Goal: Task Accomplishment & Management: Use online tool/utility

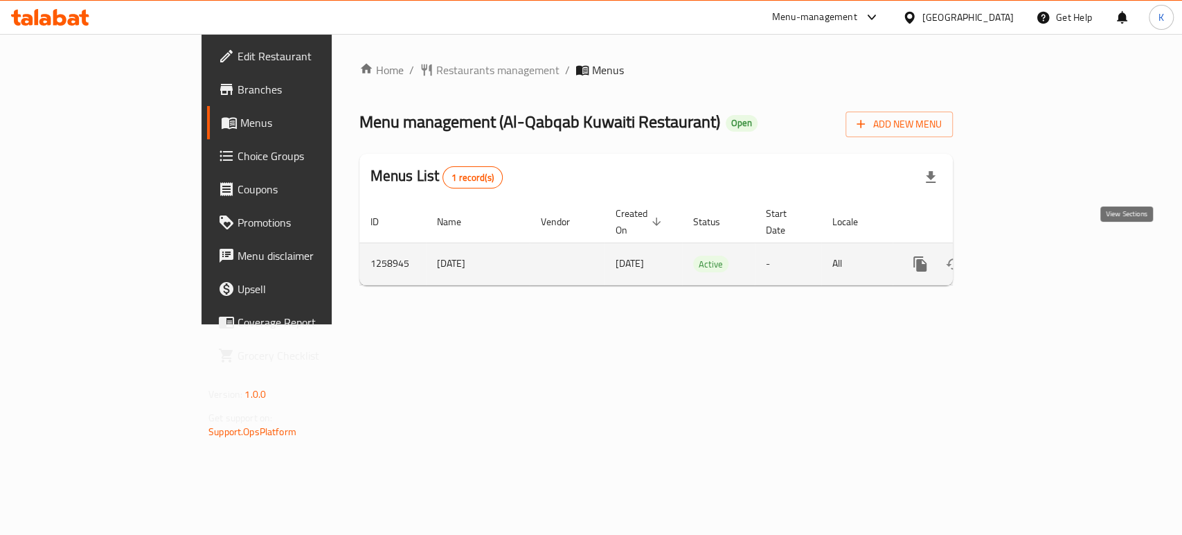
click at [1029, 256] on icon "enhanced table" at bounding box center [1020, 264] width 17 height 17
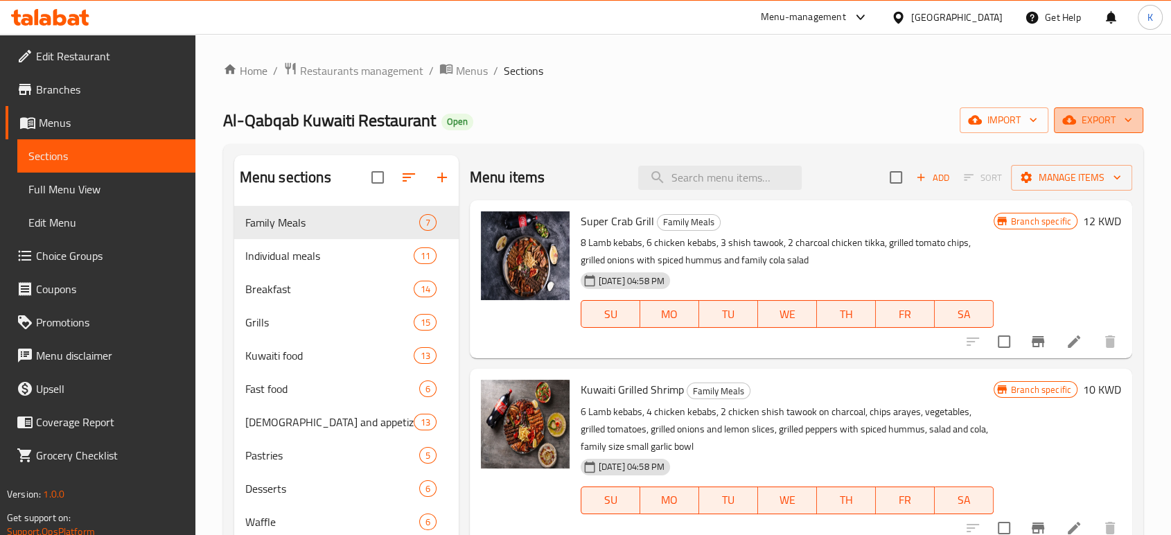
click at [1109, 115] on span "export" at bounding box center [1098, 120] width 67 height 17
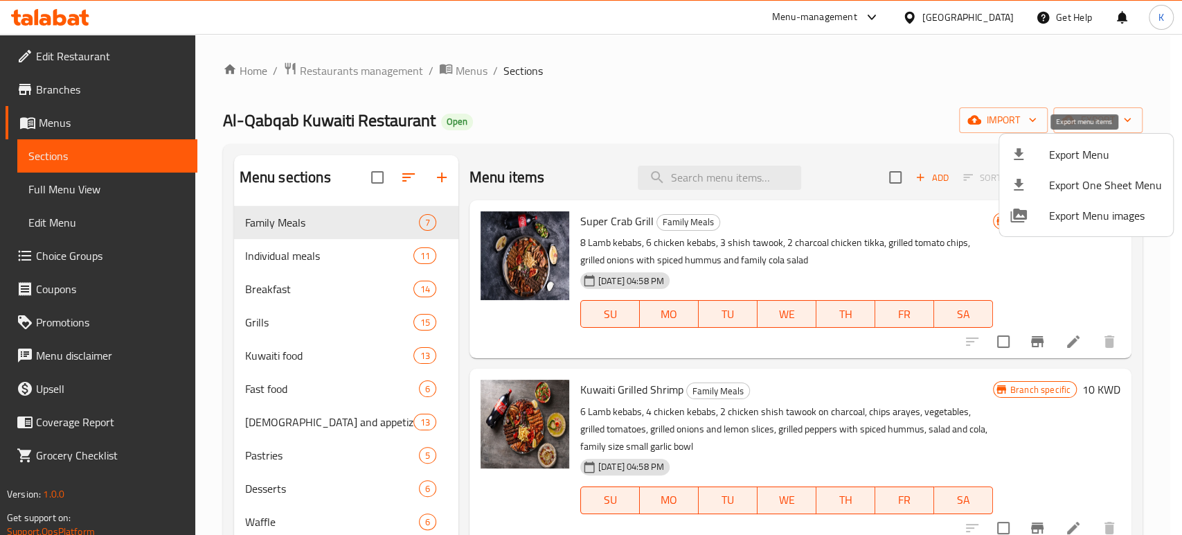
click at [1095, 152] on span "Export Menu" at bounding box center [1105, 154] width 113 height 17
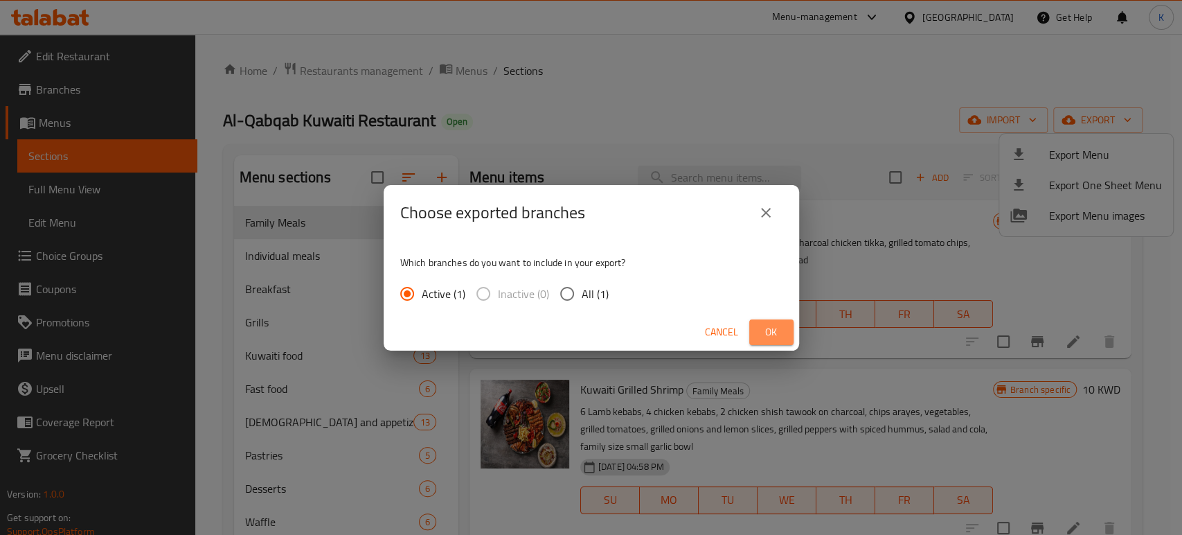
click at [778, 332] on span "Ok" at bounding box center [772, 331] width 22 height 17
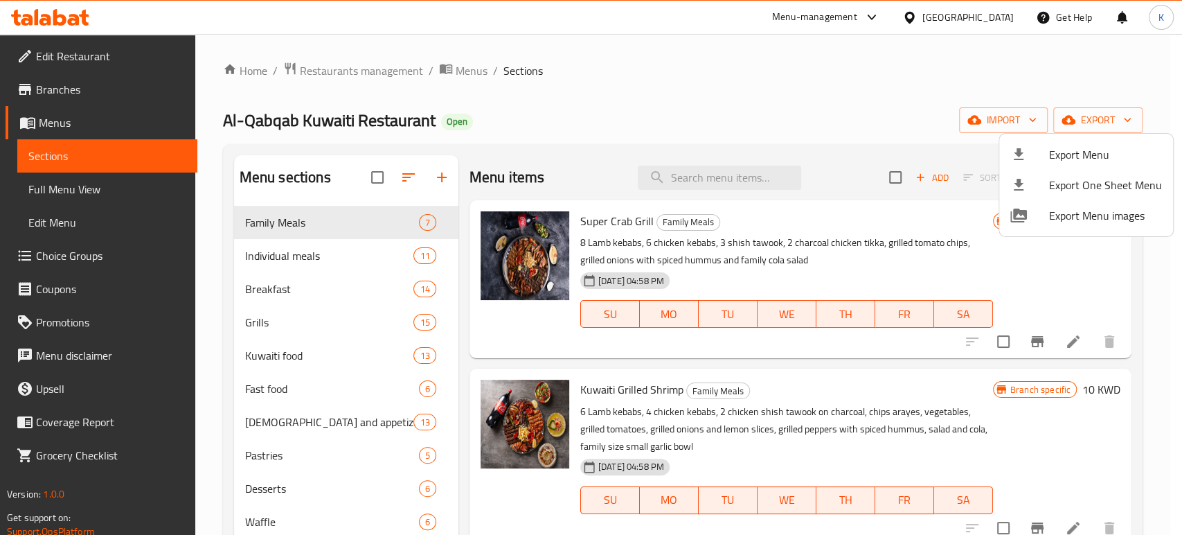
click at [460, 65] on div at bounding box center [591, 267] width 1182 height 535
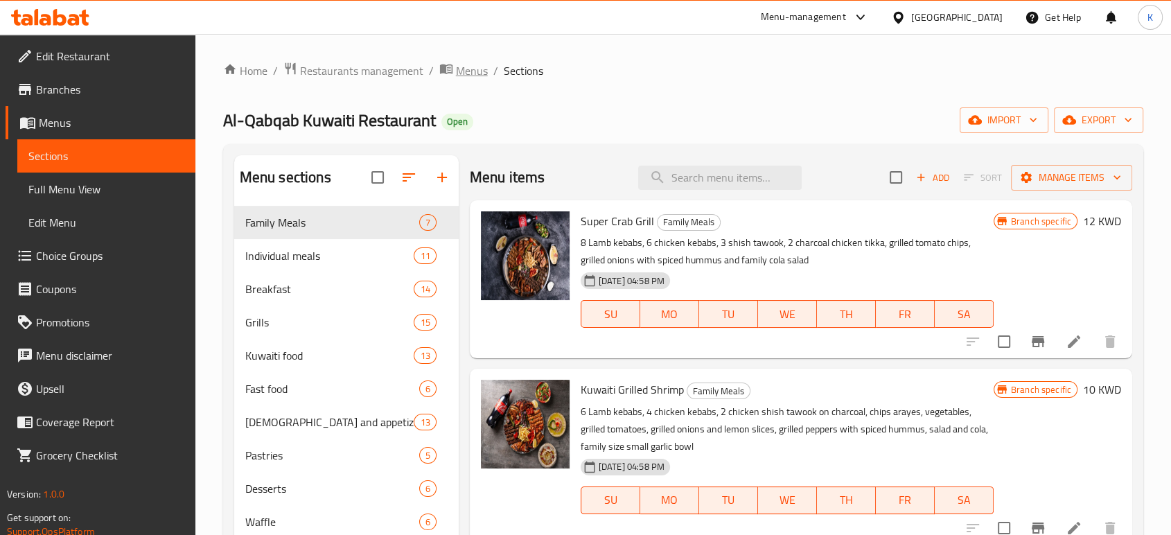
click at [477, 69] on span "Menus" at bounding box center [472, 70] width 32 height 17
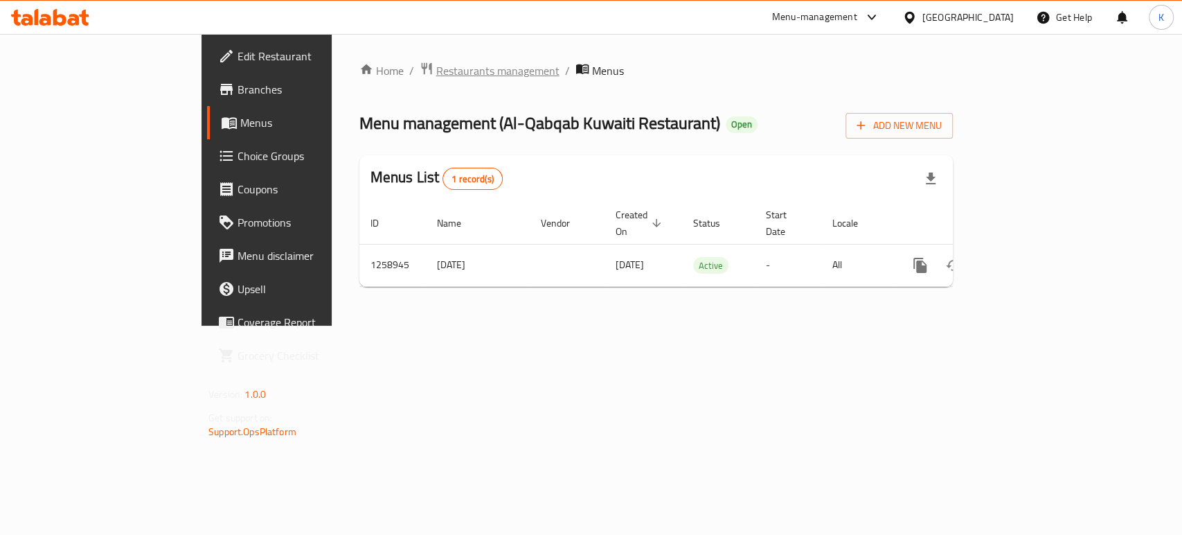
click at [436, 76] on span "Restaurants management" at bounding box center [497, 70] width 123 height 17
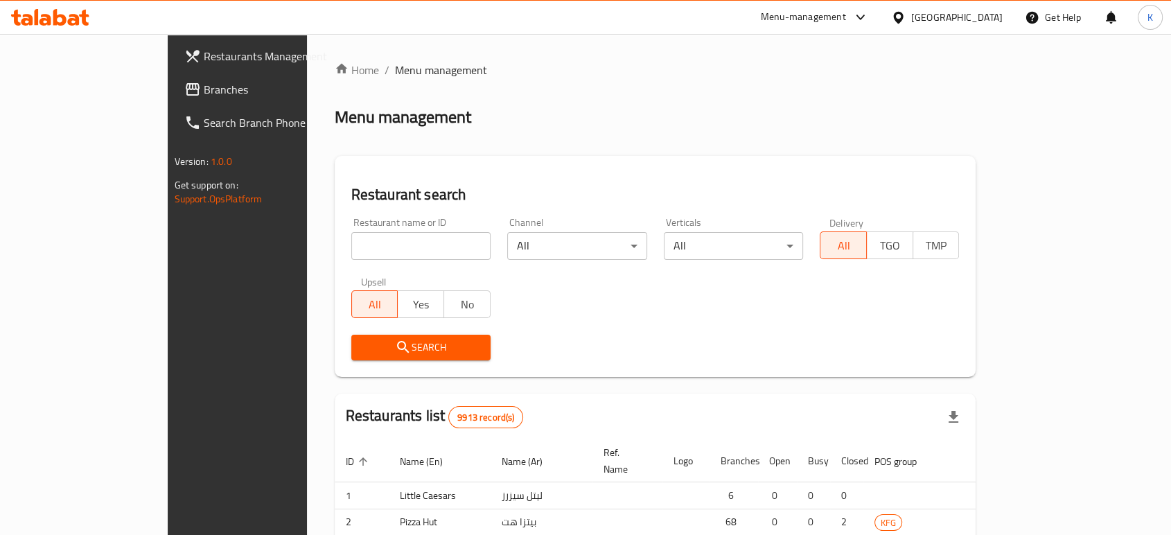
click at [406, 239] on div at bounding box center [585, 267] width 1171 height 535
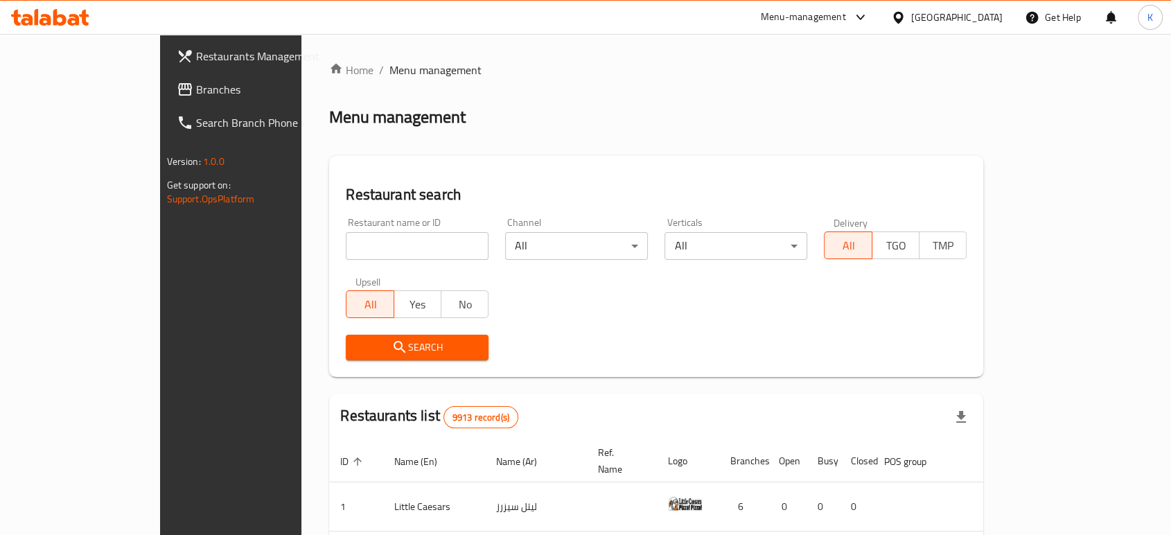
click at [405, 242] on input "search" at bounding box center [417, 246] width 143 height 28
type input "monasabat"
click at [382, 339] on span "Search" at bounding box center [417, 347] width 121 height 17
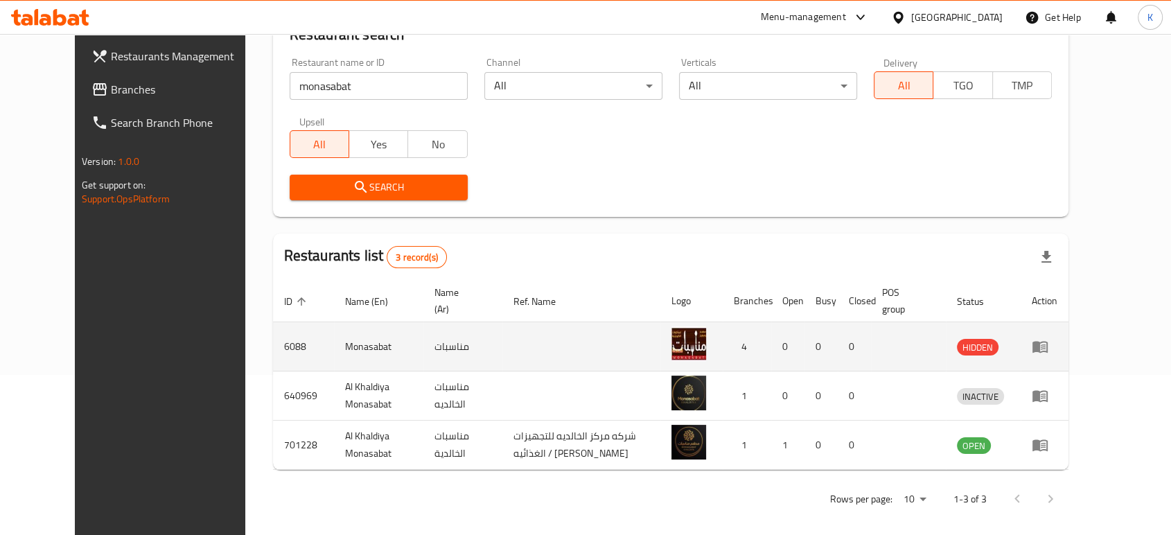
scroll to position [168, 0]
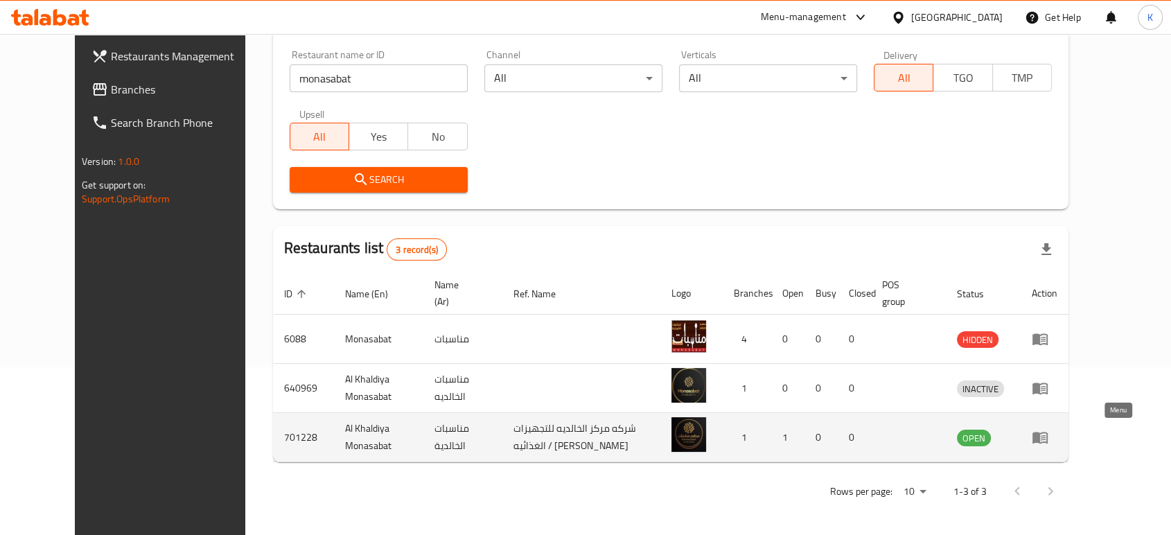
click at [1048, 433] on icon "enhanced table" at bounding box center [1039, 437] width 17 height 17
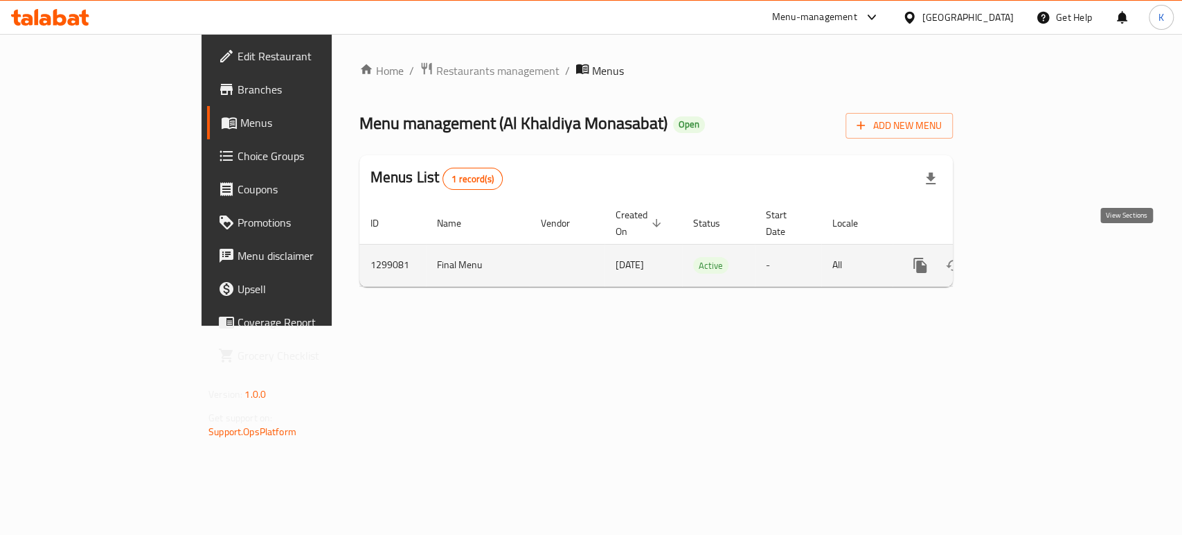
click at [1029, 257] on icon "enhanced table" at bounding box center [1020, 265] width 17 height 17
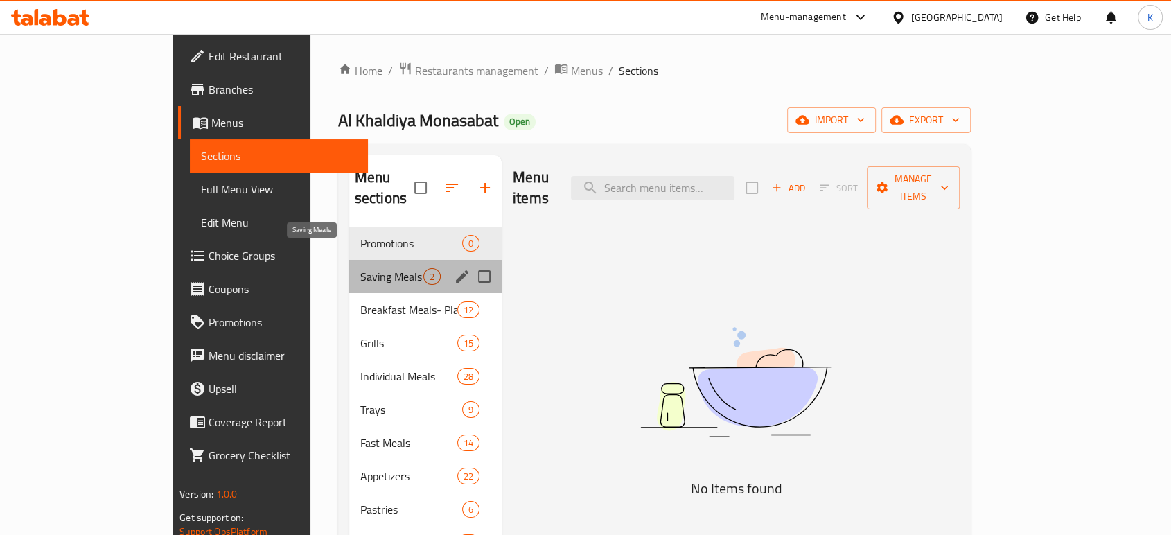
click at [360, 268] on span "Saving Meals" at bounding box center [391, 276] width 63 height 17
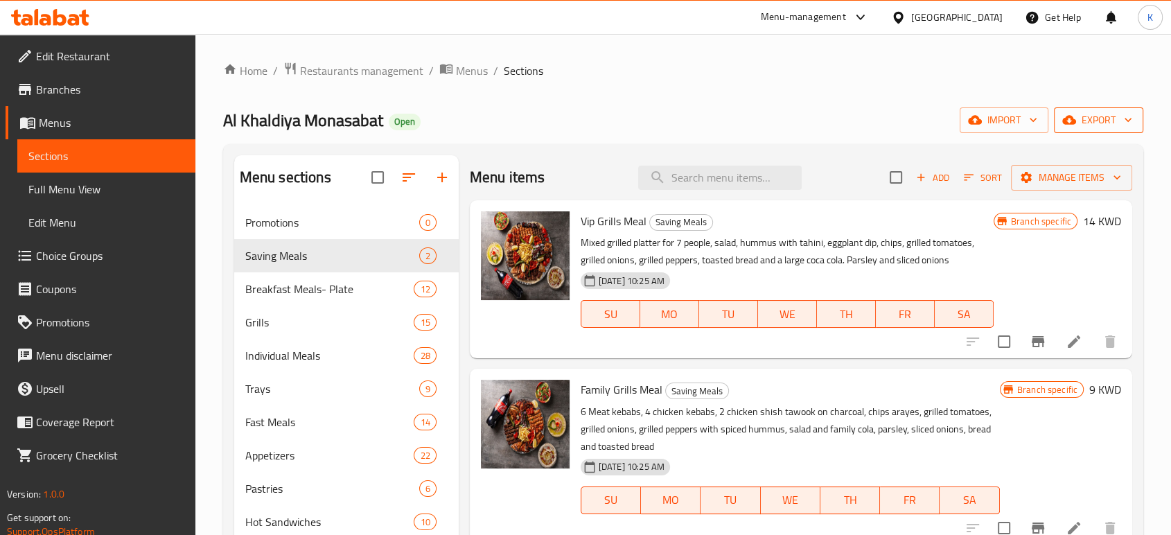
click at [1095, 123] on span "export" at bounding box center [1098, 120] width 67 height 17
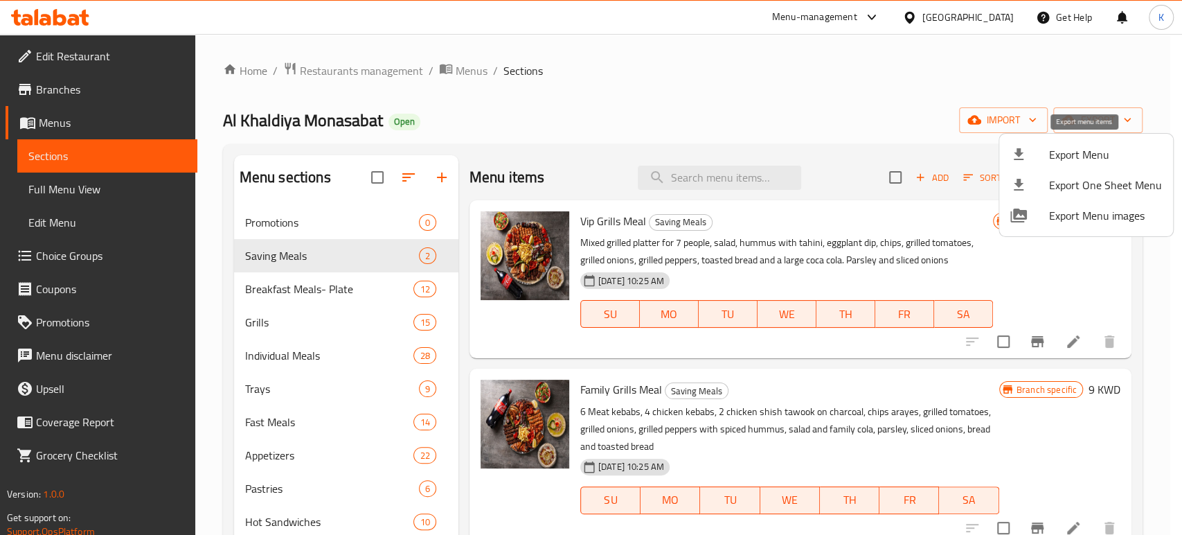
click at [1089, 159] on span "Export Menu" at bounding box center [1105, 154] width 113 height 17
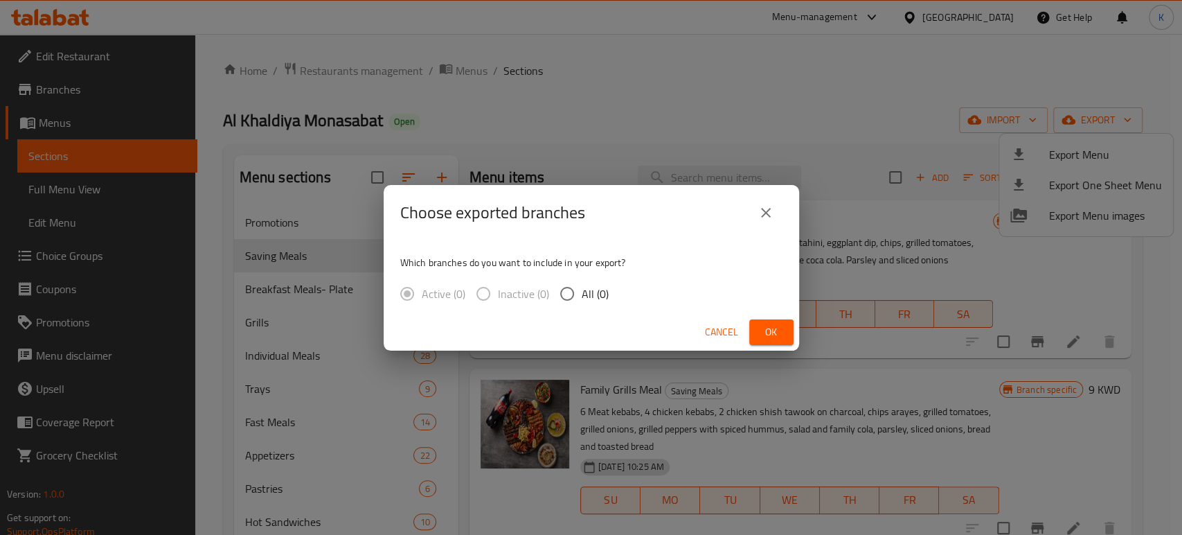
click at [767, 331] on span "Ok" at bounding box center [772, 331] width 22 height 17
click at [774, 331] on span "Ok" at bounding box center [772, 331] width 22 height 17
click at [770, 329] on span "Ok" at bounding box center [772, 331] width 22 height 17
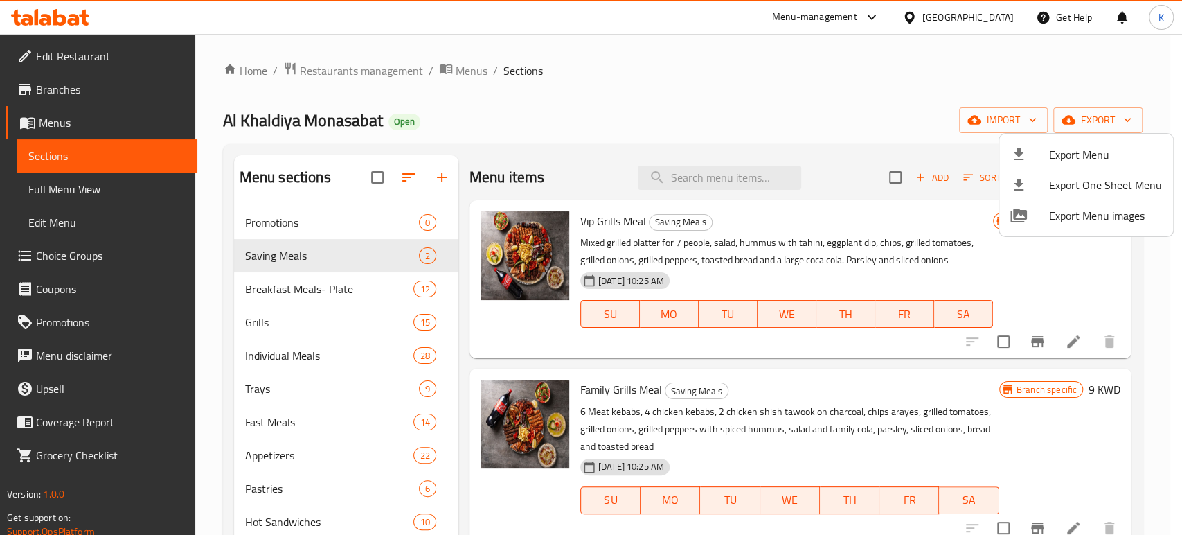
click at [388, 73] on div at bounding box center [591, 267] width 1182 height 535
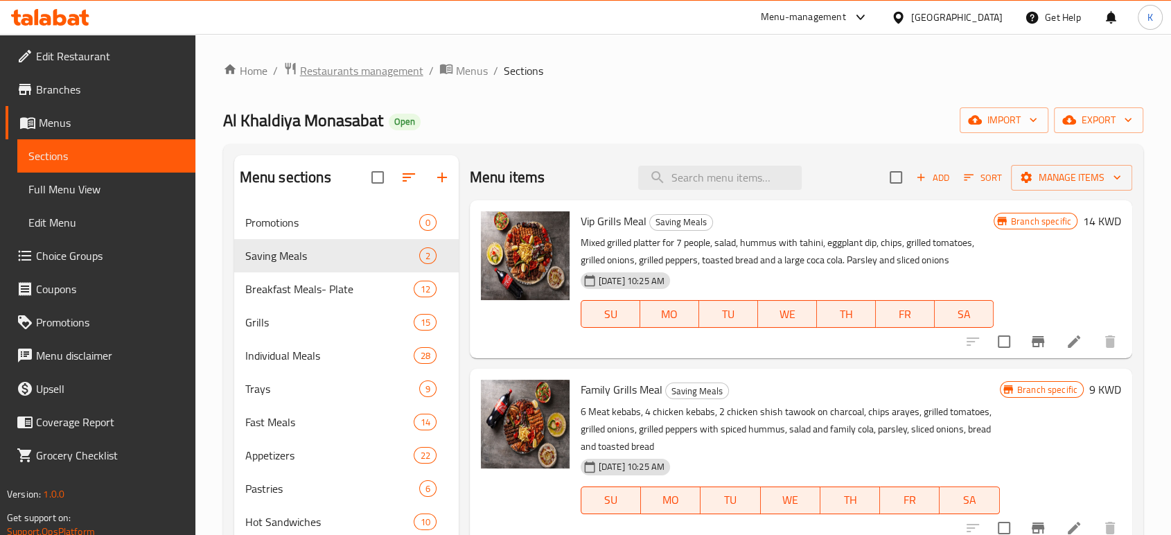
click at [388, 72] on span "Restaurants management" at bounding box center [361, 70] width 123 height 17
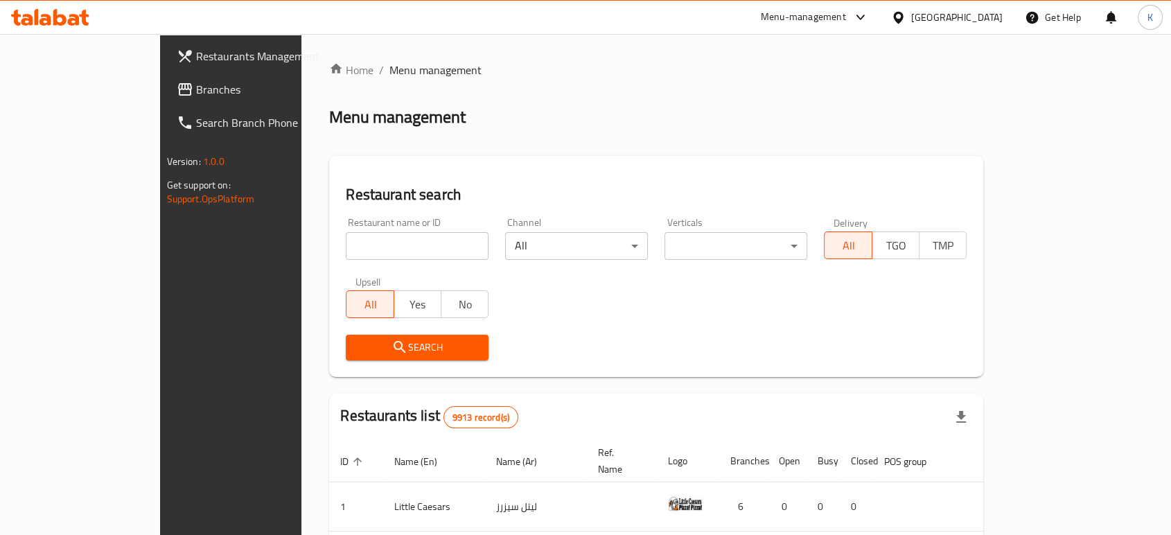
click at [427, 237] on input "search" at bounding box center [417, 246] width 143 height 28
type input "al khaldiya"
click at [357, 339] on span "Search" at bounding box center [417, 347] width 121 height 17
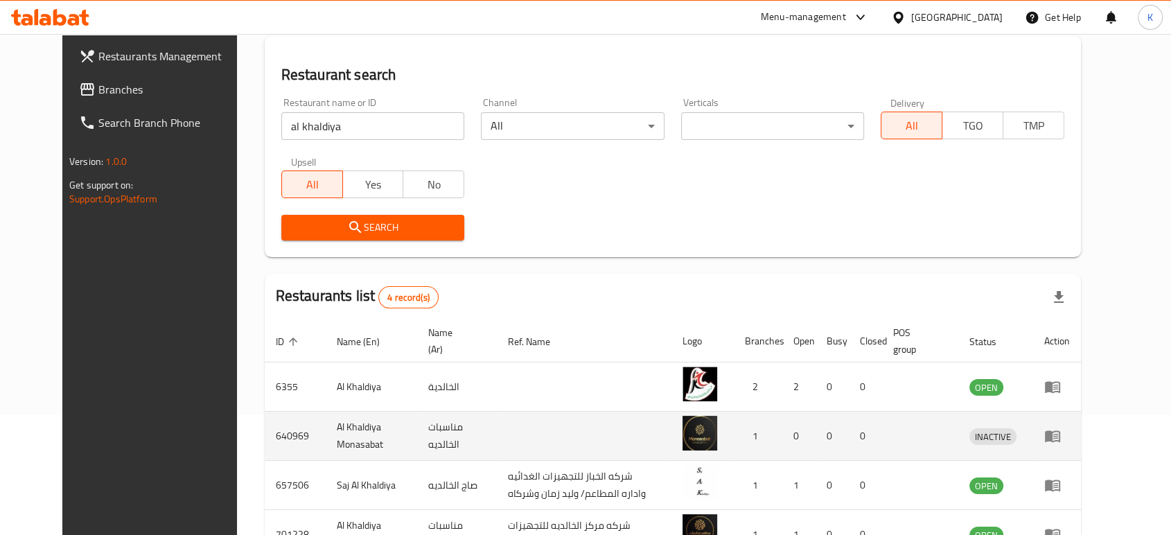
scroll to position [216, 0]
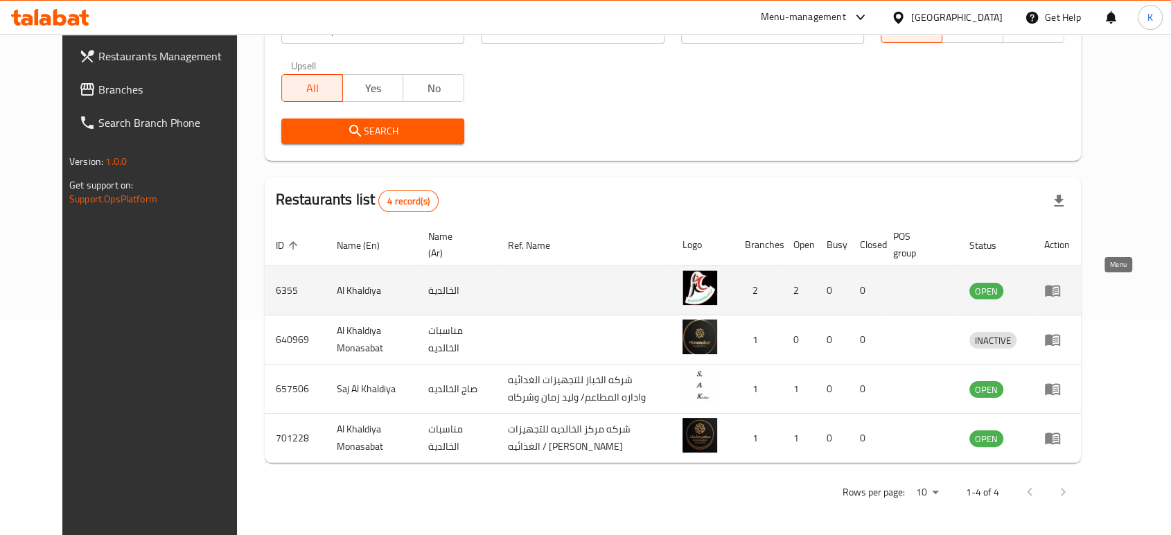
click at [1060, 287] on icon "enhanced table" at bounding box center [1051, 291] width 15 height 12
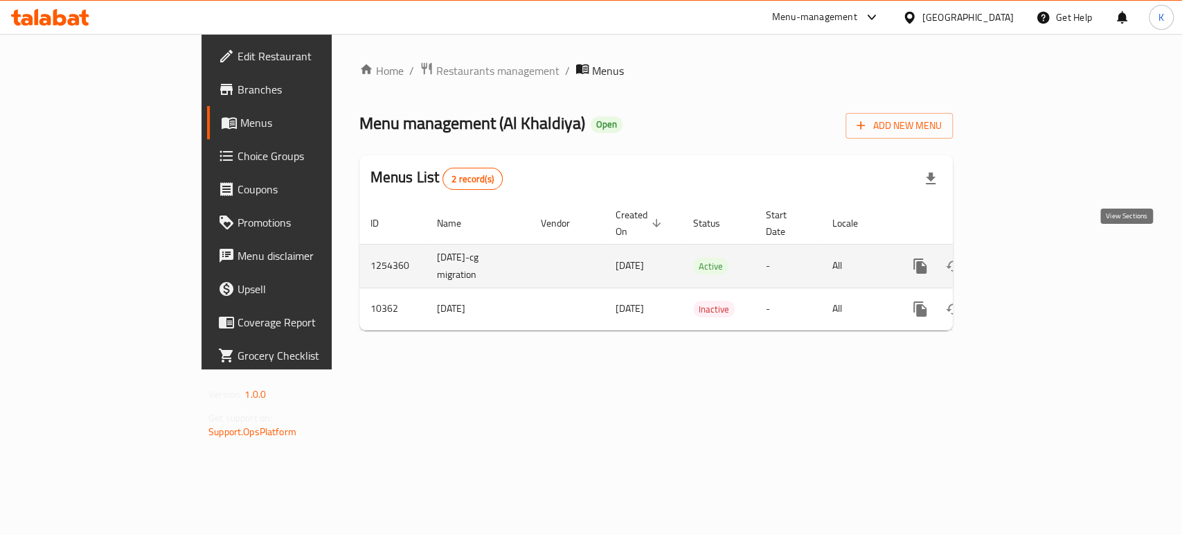
click at [1029, 258] on icon "enhanced table" at bounding box center [1020, 266] width 17 height 17
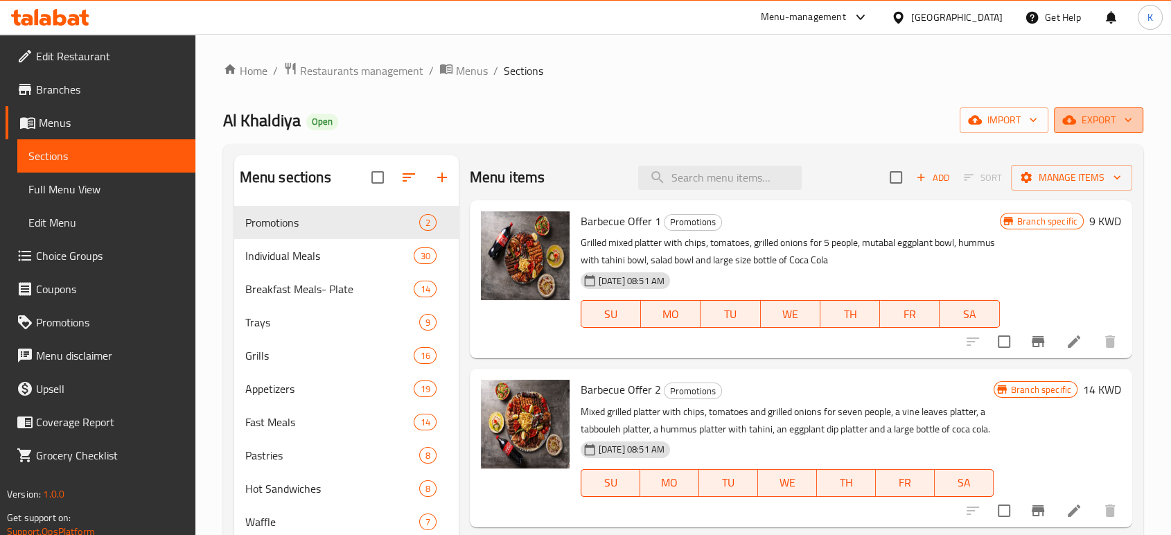
click at [1099, 121] on span "export" at bounding box center [1098, 120] width 67 height 17
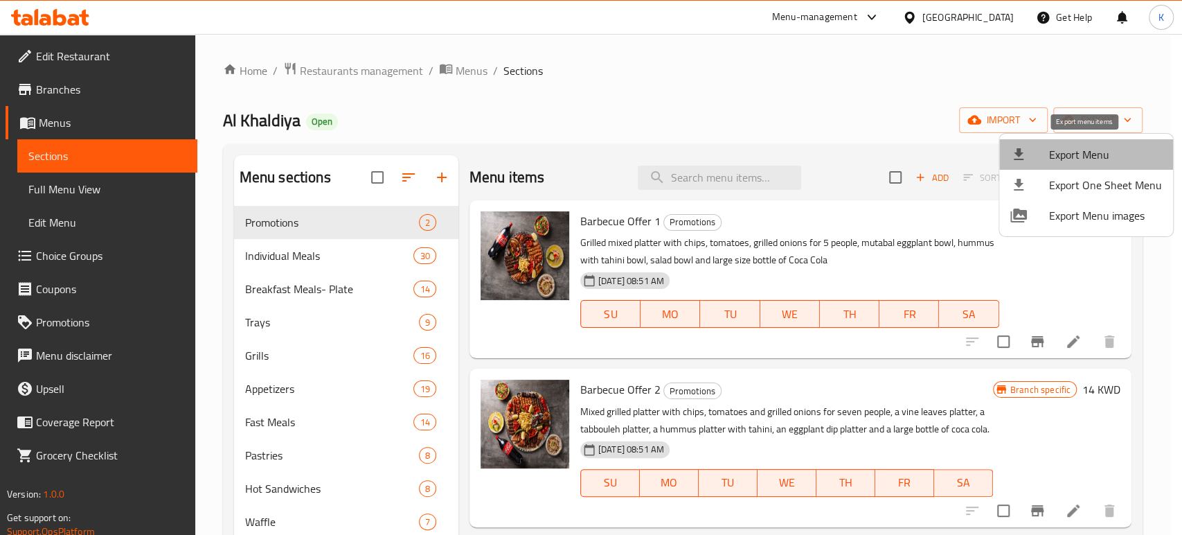
click at [1089, 148] on span "Export Menu" at bounding box center [1105, 154] width 113 height 17
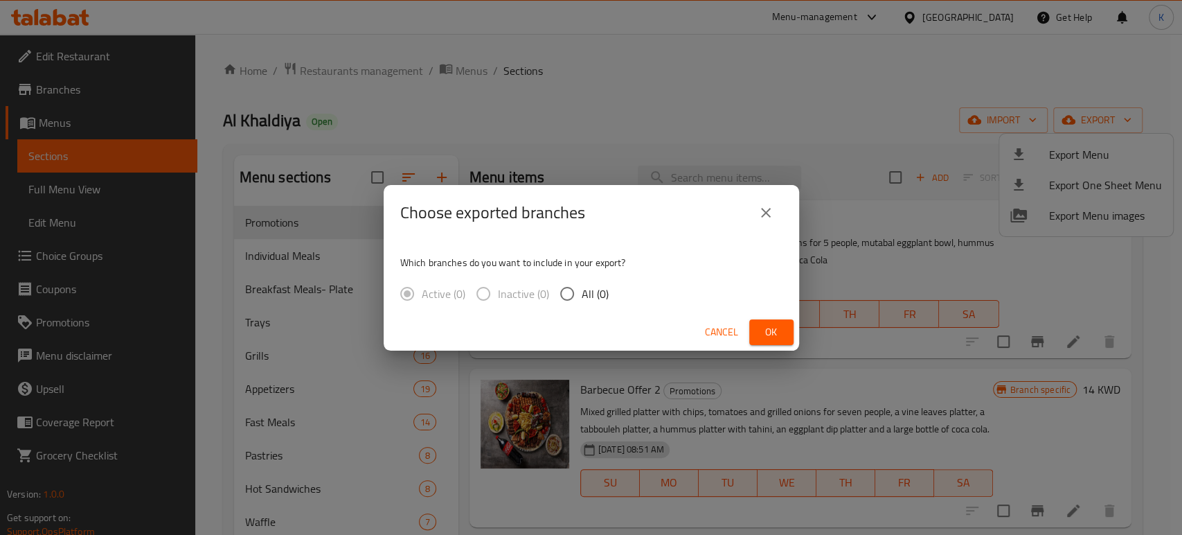
click at [770, 325] on span "Ok" at bounding box center [772, 331] width 22 height 17
click at [770, 105] on div "Choose exported branches Which branches do you want to include in your export? …" at bounding box center [591, 267] width 1182 height 535
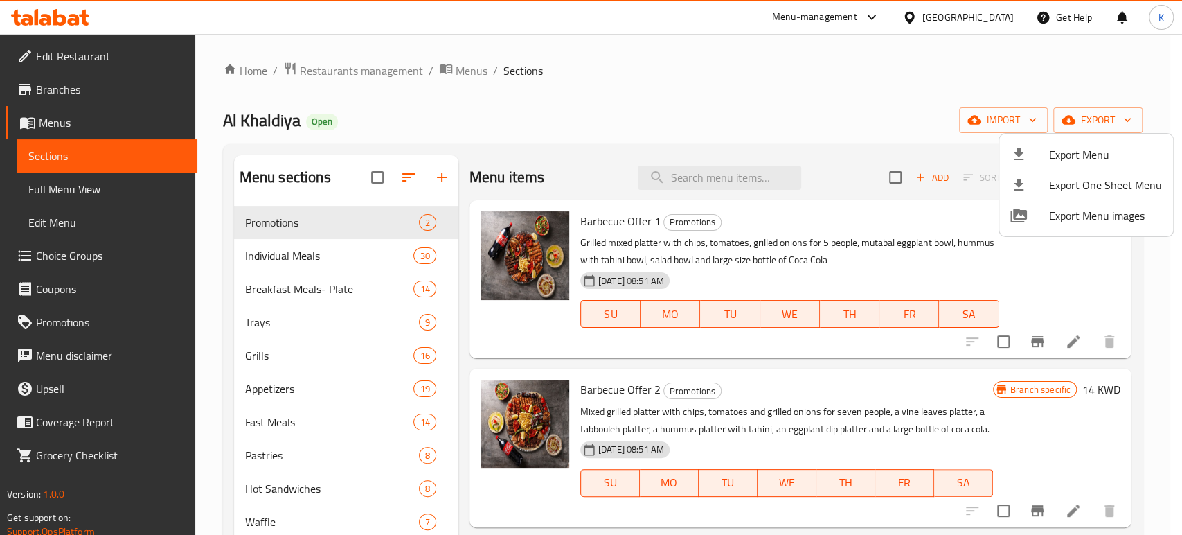
click at [840, 83] on div at bounding box center [591, 267] width 1182 height 535
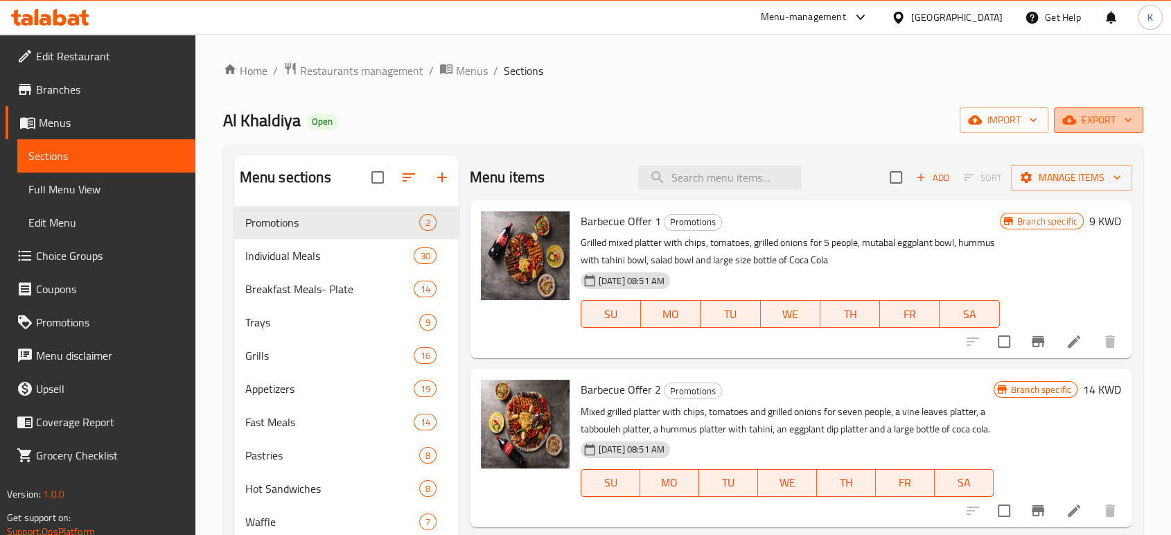
click at [1113, 126] on span "export" at bounding box center [1098, 120] width 67 height 17
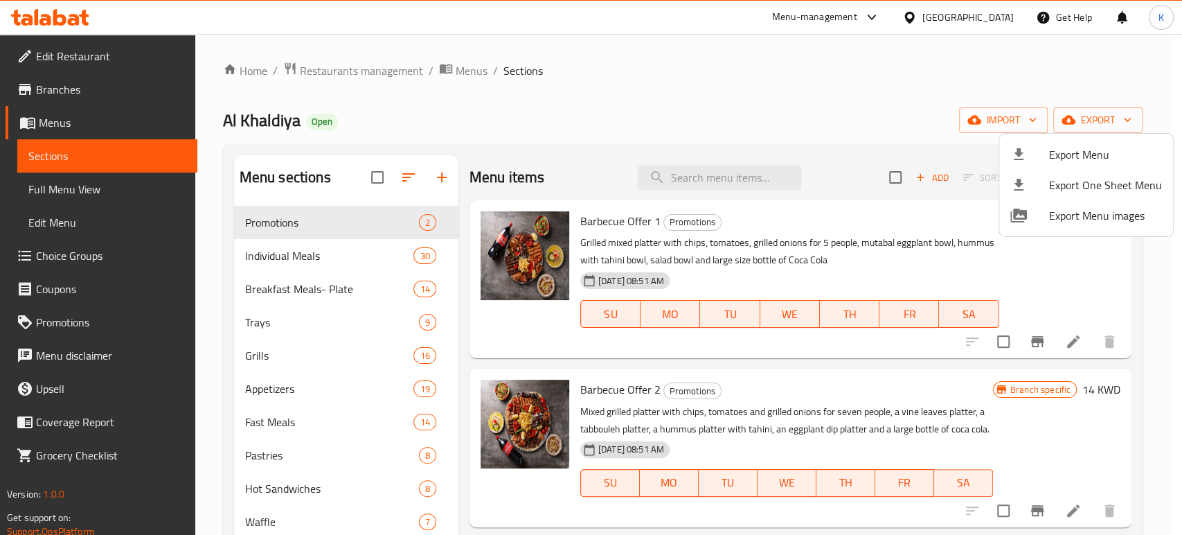
click at [1081, 157] on span "Export Menu" at bounding box center [1105, 154] width 113 height 17
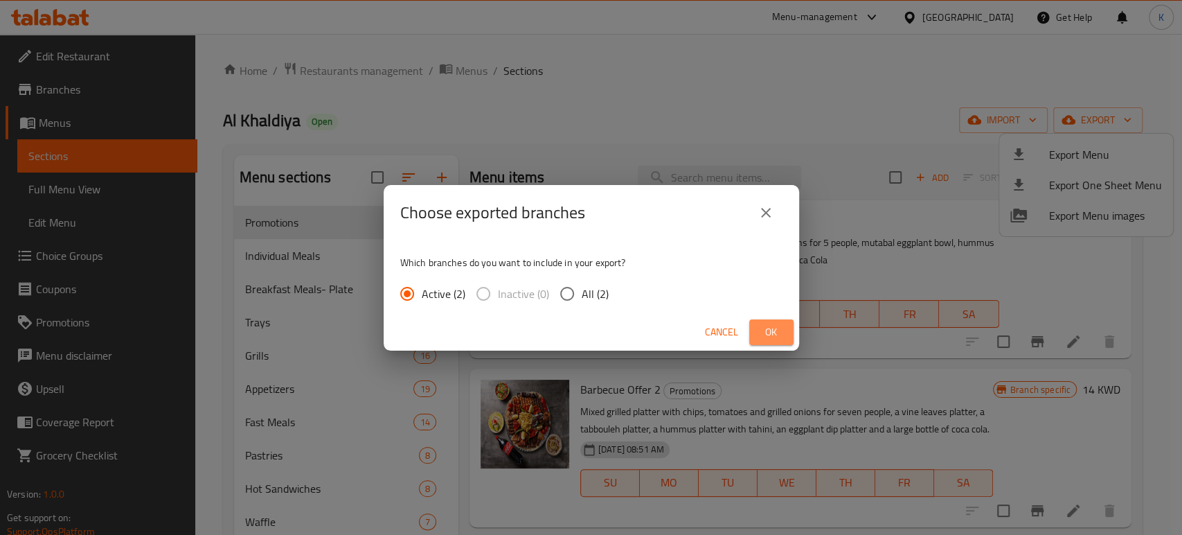
click at [776, 331] on span "Ok" at bounding box center [772, 331] width 22 height 17
